Goal: Navigation & Orientation: Find specific page/section

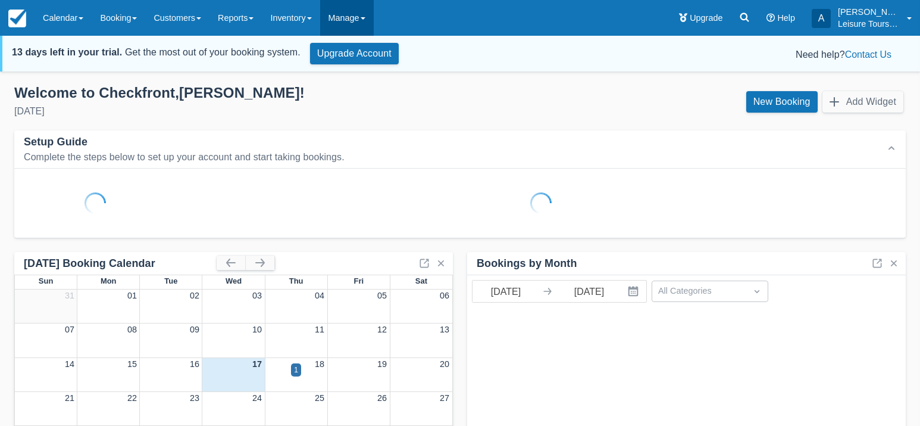
click at [345, 17] on link "Manage" at bounding box center [347, 18] width 54 height 36
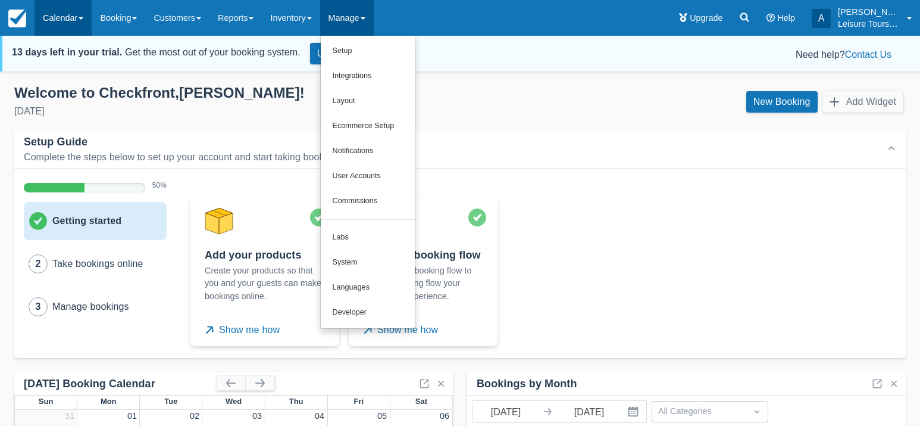
click at [66, 18] on link "Calendar" at bounding box center [63, 18] width 57 height 36
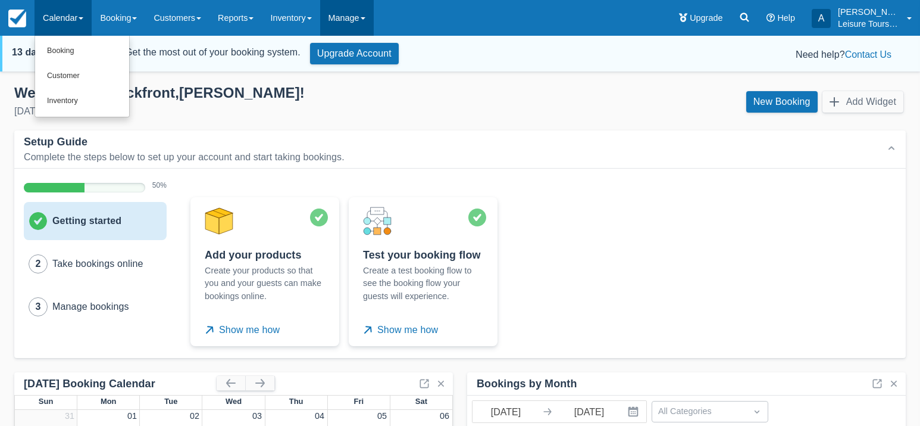
click at [374, 20] on link "Manage" at bounding box center [347, 18] width 54 height 36
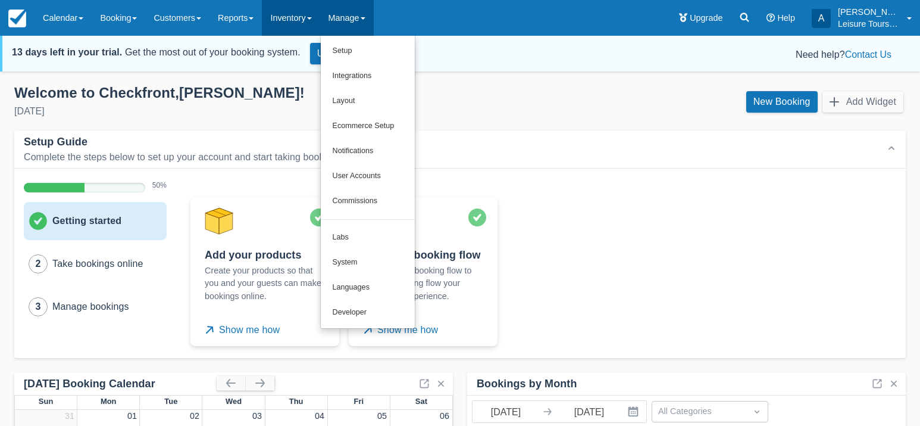
click at [291, 21] on link "Inventory" at bounding box center [291, 18] width 58 height 36
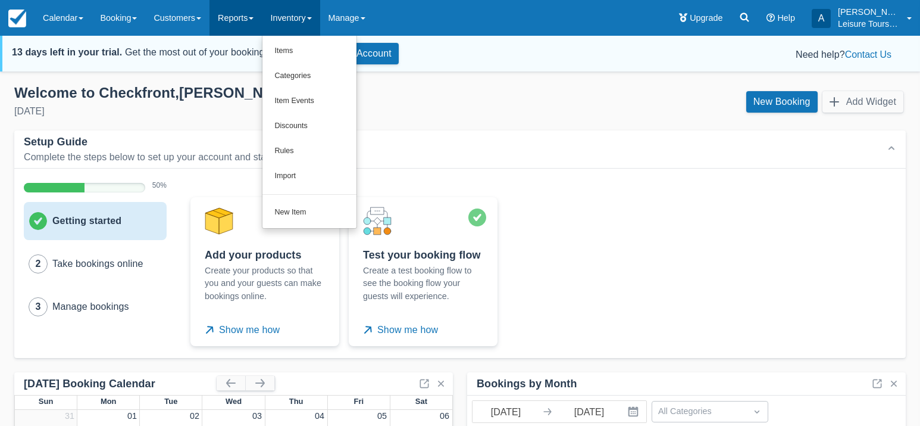
click at [242, 23] on link "Reports" at bounding box center [235, 18] width 52 height 36
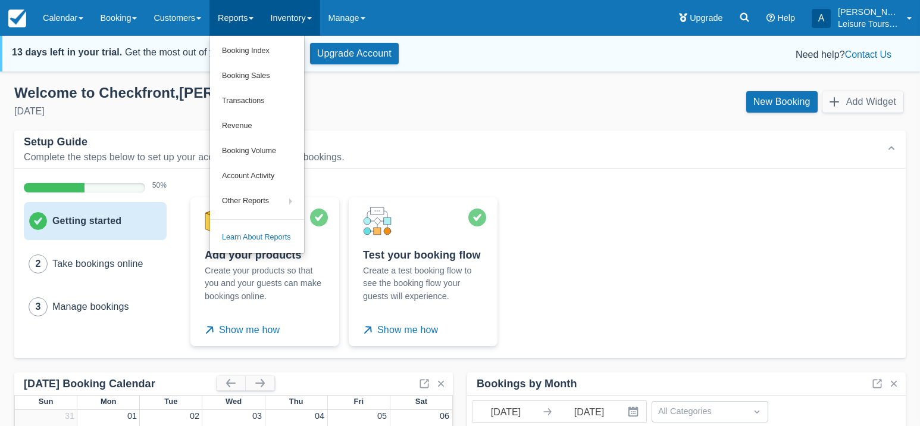
click at [295, 23] on link "Inventory" at bounding box center [291, 18] width 58 height 36
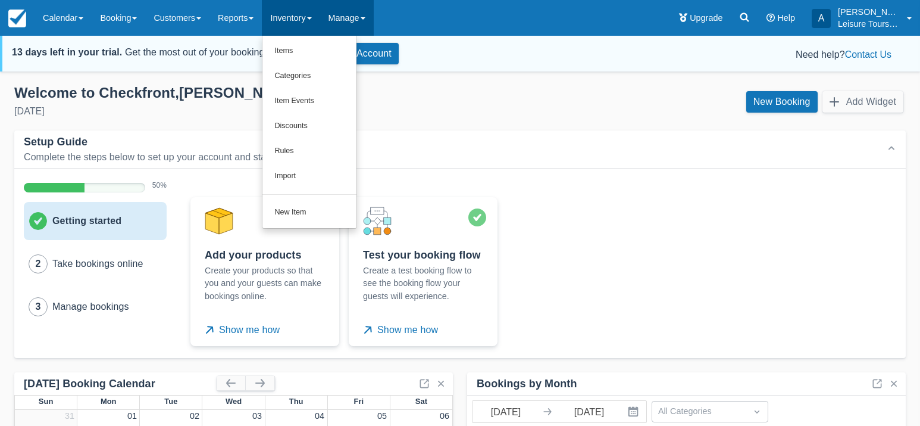
click at [374, 21] on link "Manage" at bounding box center [347, 18] width 54 height 36
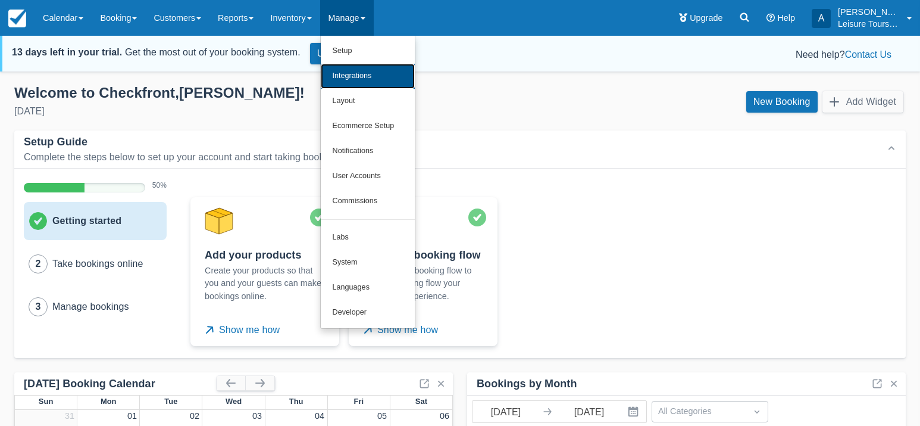
click at [388, 83] on link "Integrations" at bounding box center [368, 76] width 94 height 25
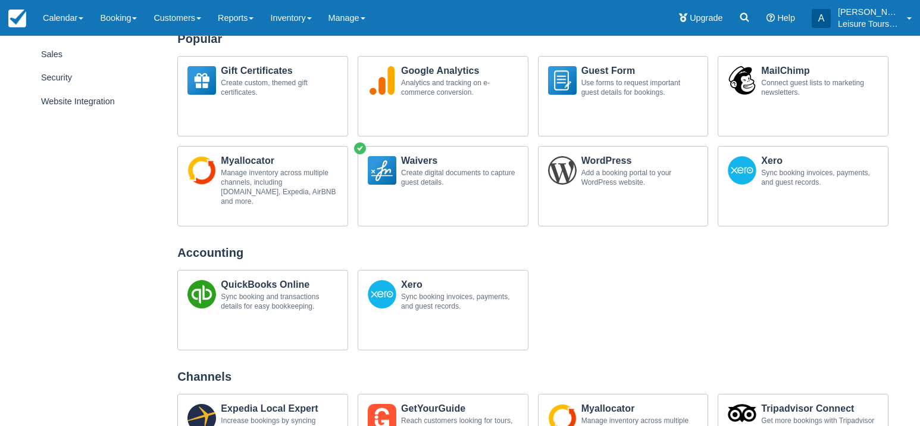
scroll to position [438, 0]
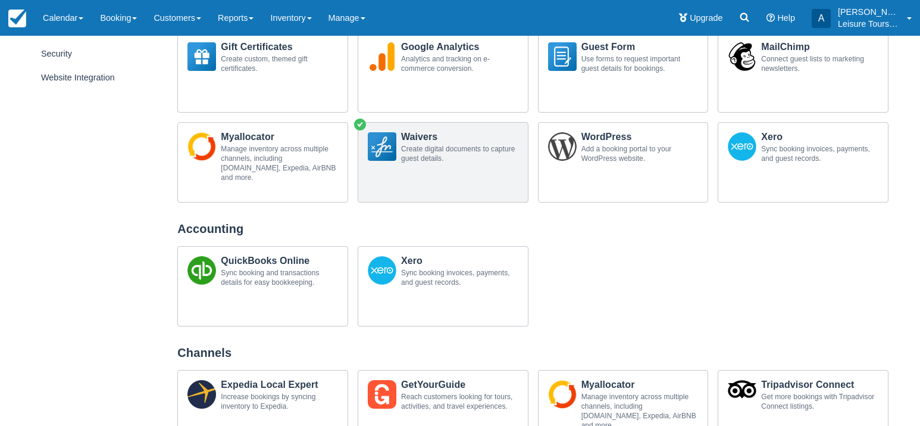
click at [462, 182] on div "Waivers Create digital documents to capture guest details." at bounding box center [443, 162] width 171 height 80
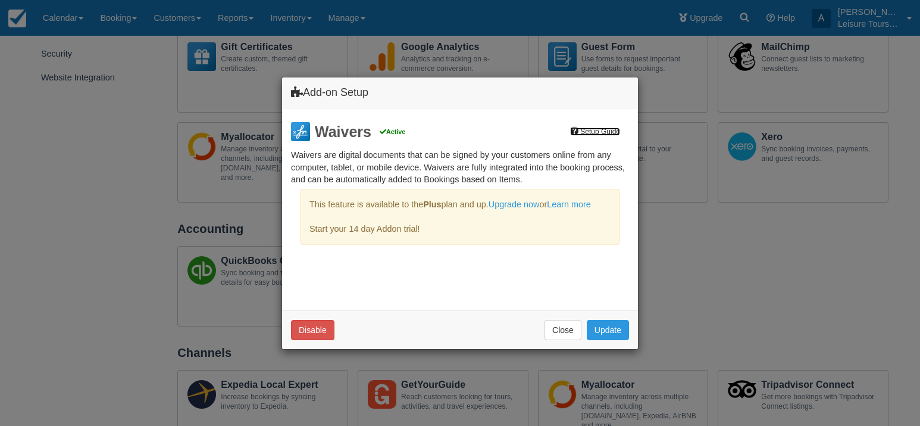
click at [593, 128] on link "Setup Guide" at bounding box center [595, 131] width 50 height 8
click at [110, 192] on div "Add-on Setup Waivers Active Setup Guide Waivers are digital documents that can …" at bounding box center [460, 213] width 920 height 426
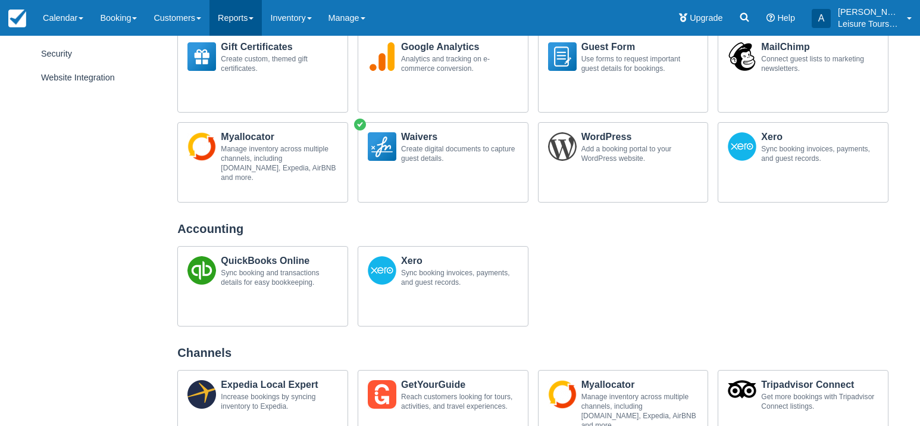
click at [254, 17] on link "Reports" at bounding box center [235, 18] width 52 height 36
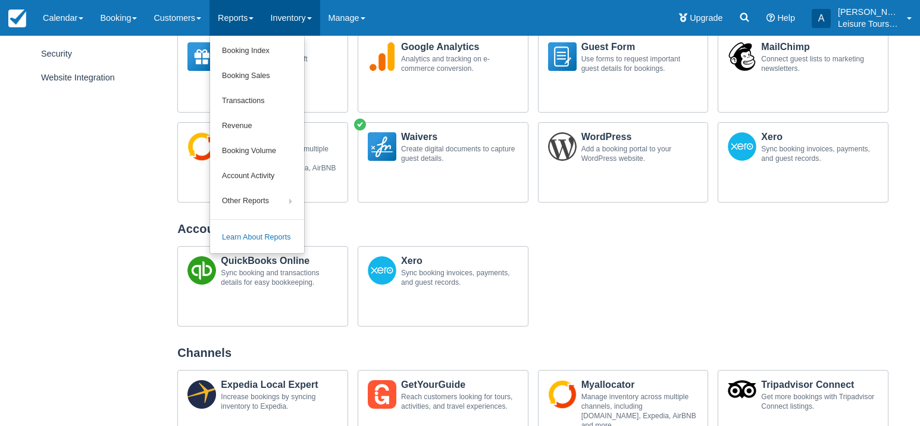
click at [292, 17] on link "Inventory" at bounding box center [291, 18] width 58 height 36
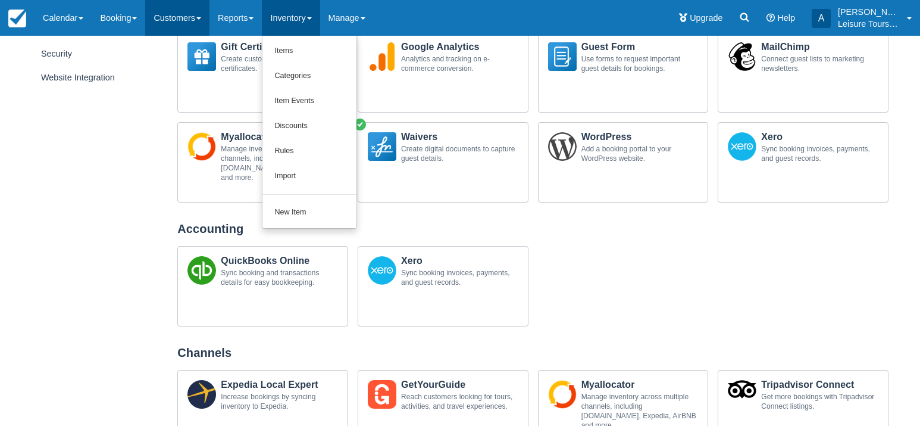
click at [182, 20] on link "Customers" at bounding box center [177, 18] width 64 height 36
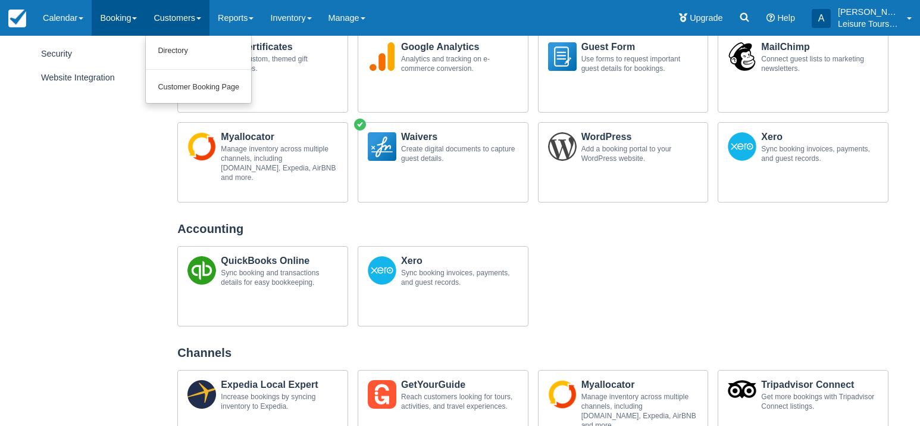
click at [131, 25] on link "Booking" at bounding box center [119, 18] width 54 height 36
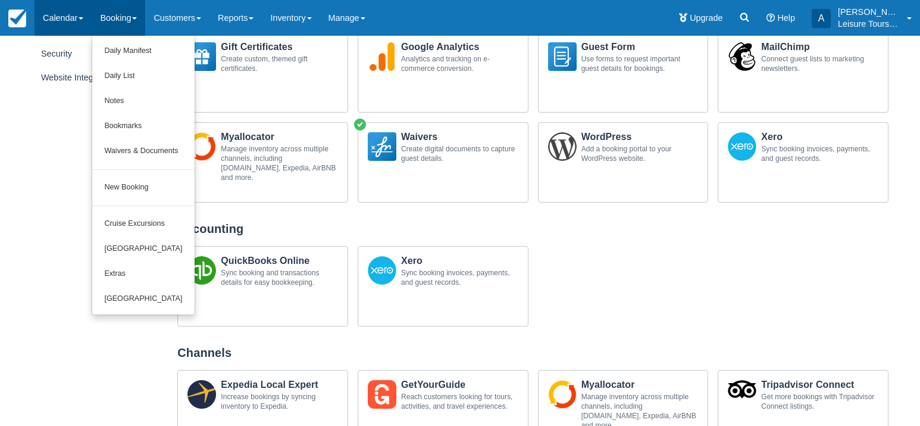
click at [77, 21] on link "Calendar" at bounding box center [63, 18] width 57 height 36
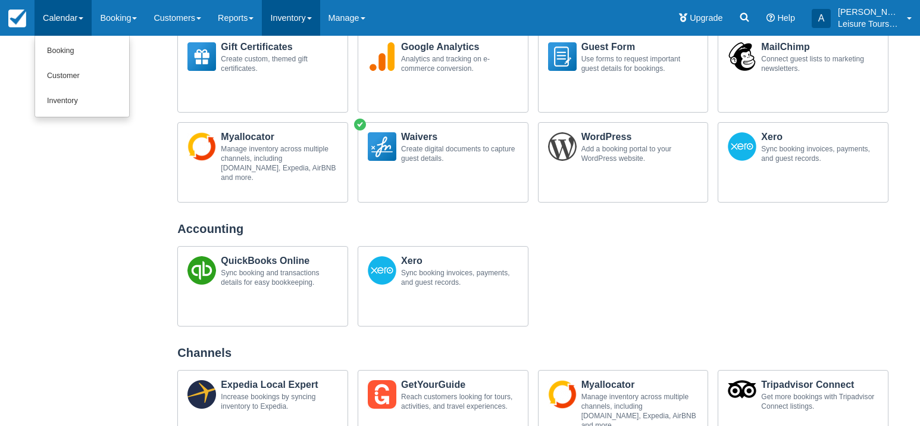
click at [320, 21] on link "Inventory" at bounding box center [291, 18] width 58 height 36
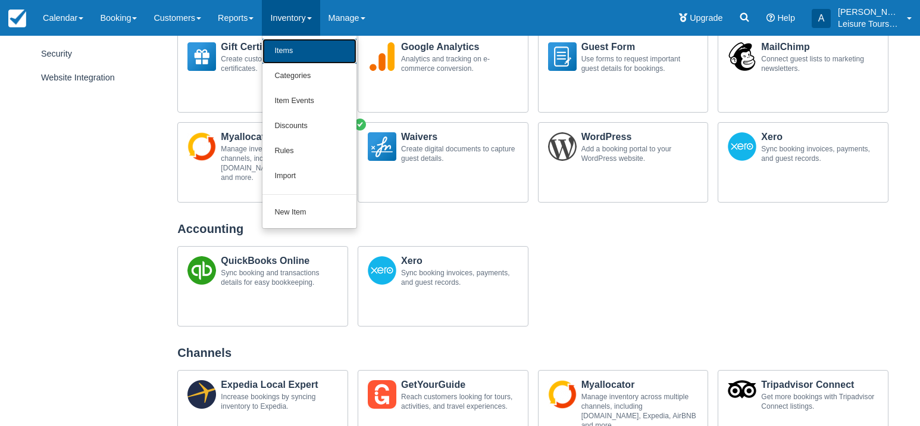
click at [321, 50] on link "Items" at bounding box center [309, 51] width 94 height 25
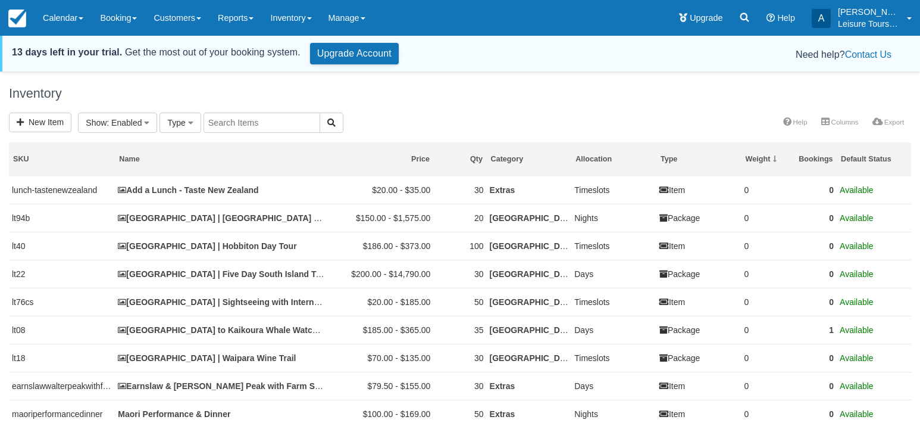
select select
